Goal: Check status: Check status

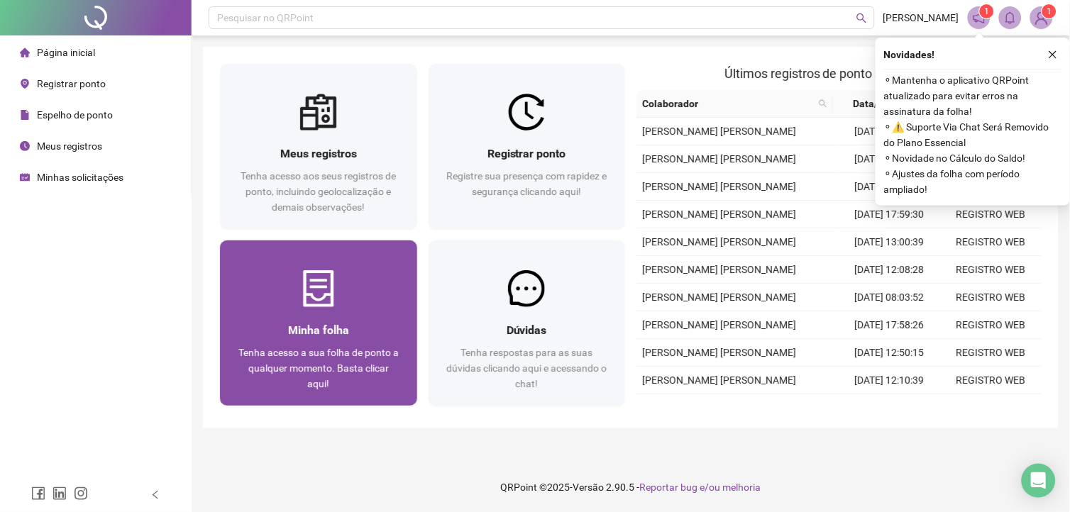
click at [293, 323] on span "Minha folha" at bounding box center [318, 329] width 61 height 13
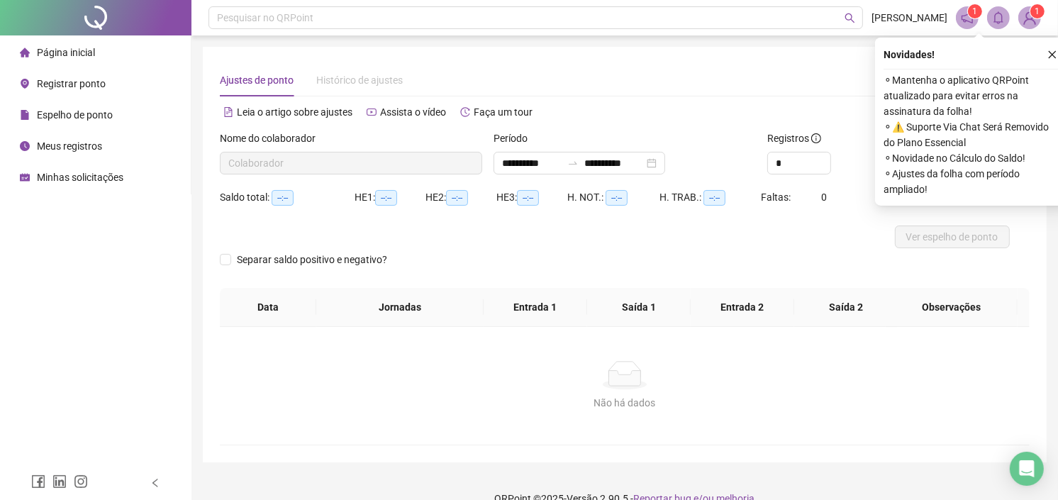
type input "**********"
click at [1045, 51] on button "button" at bounding box center [1052, 54] width 17 height 17
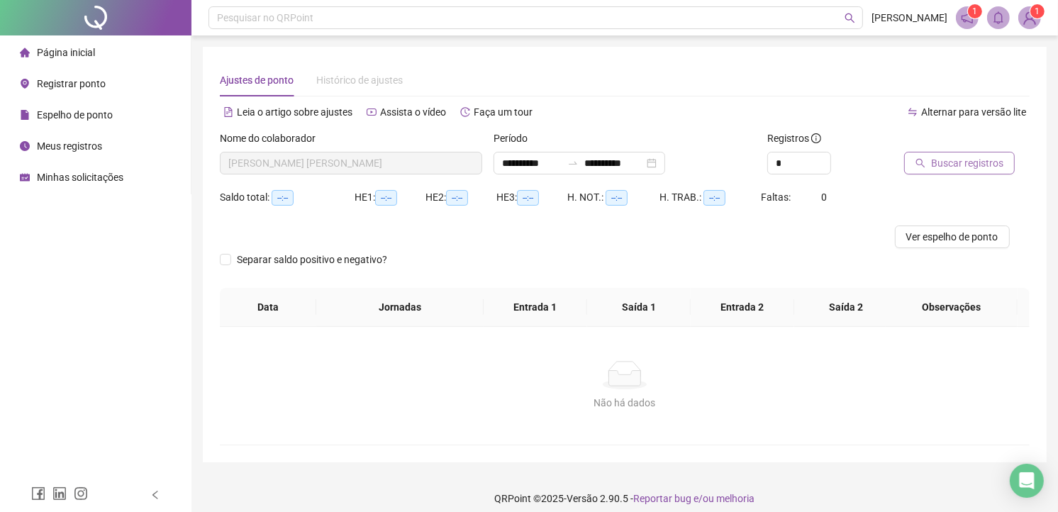
click at [979, 154] on button "Buscar registros" at bounding box center [959, 163] width 111 height 23
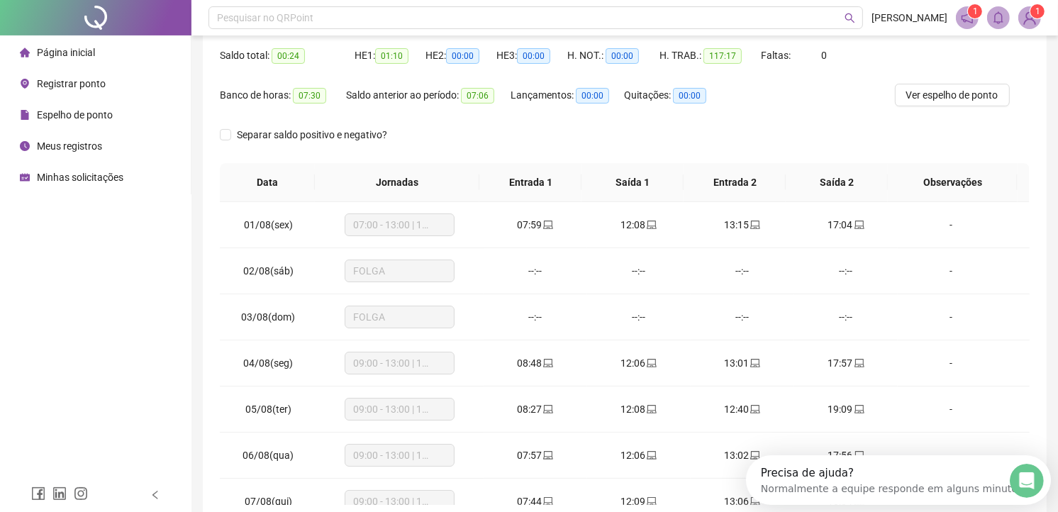
scroll to position [157, 0]
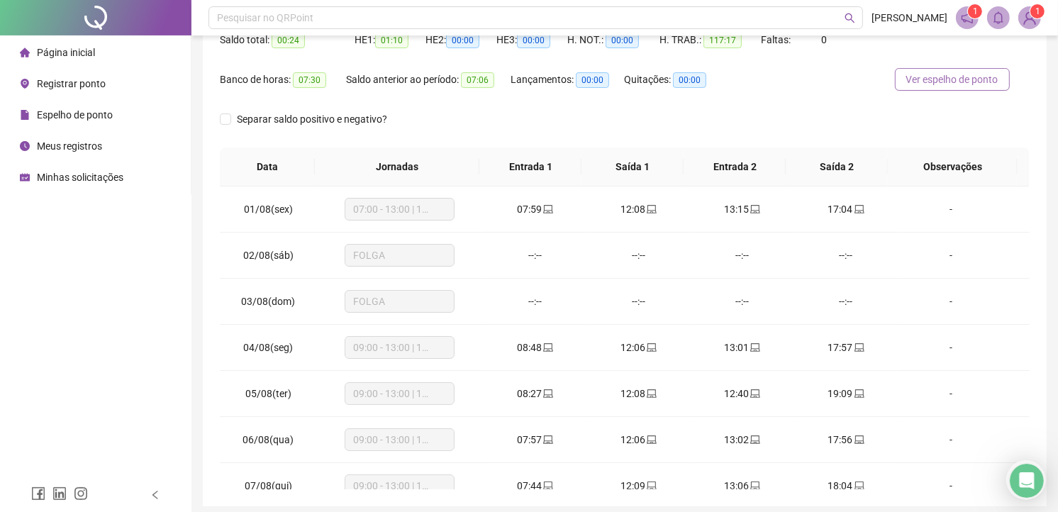
click at [932, 87] on span "Ver espelho de ponto" at bounding box center [952, 80] width 92 height 16
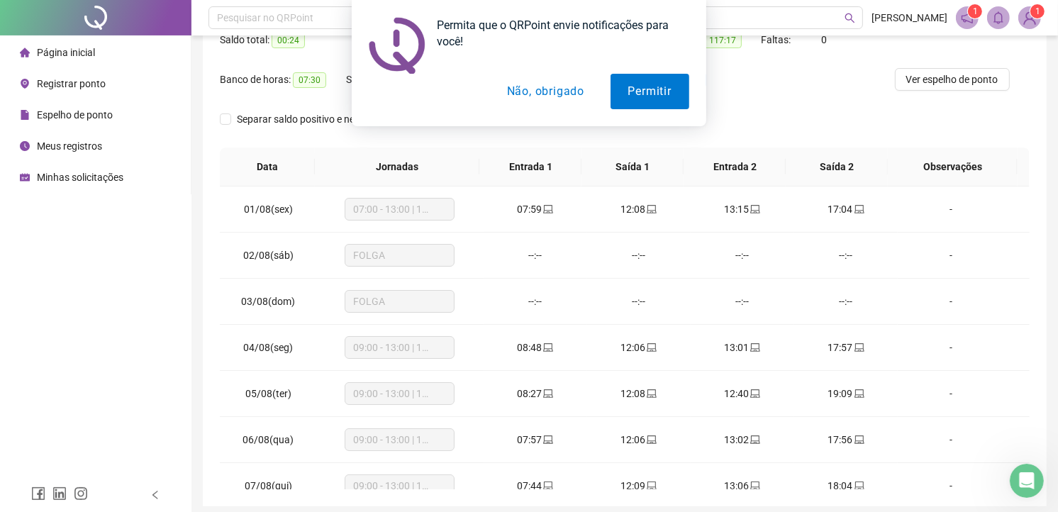
drag, startPoint x: 501, startPoint y: 102, endPoint x: 788, endPoint y: 23, distance: 297.8
click at [514, 104] on button "Não, obrigado" at bounding box center [545, 91] width 113 height 35
